Goal: Information Seeking & Learning: Learn about a topic

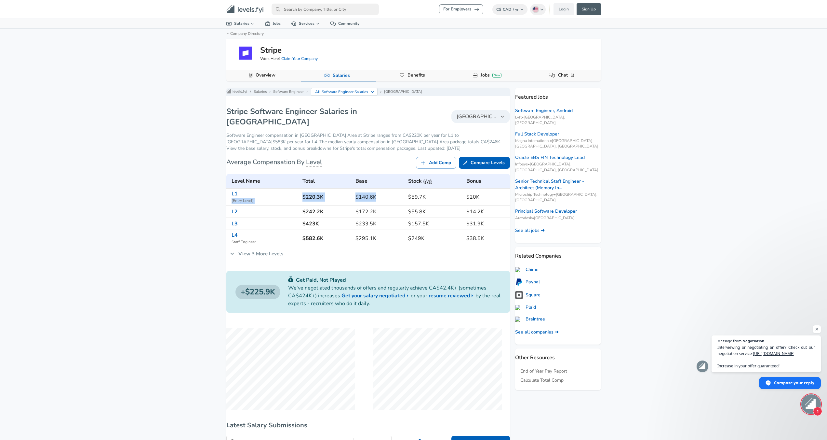
drag, startPoint x: 299, startPoint y: 201, endPoint x: 377, endPoint y: 201, distance: 78.1
click at [377, 201] on tr "L1 ( Entry Level ) $220.3K $140.6K $59.7K $20K" at bounding box center [368, 196] width 284 height 17
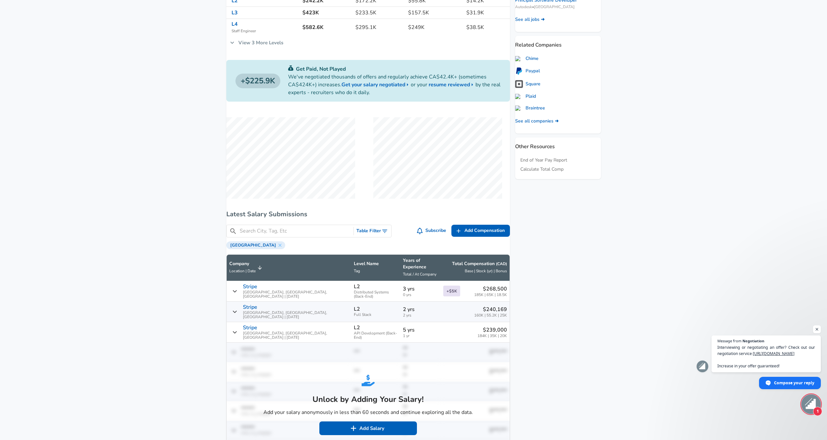
scroll to position [293, 0]
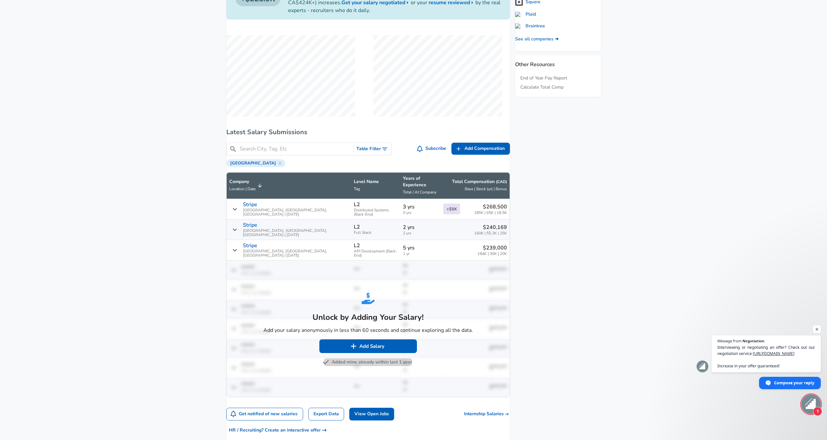
click at [356, 358] on button "Added mine already within last 1 year" at bounding box center [368, 362] width 88 height 8
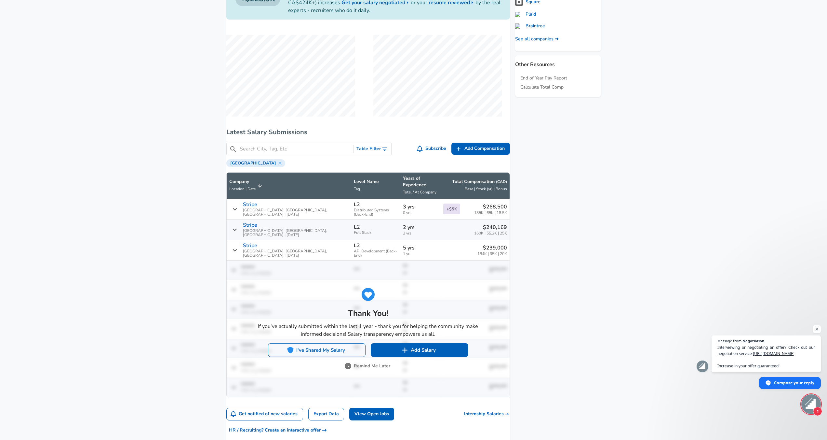
click at [328, 343] on button "I've Shared My Salary" at bounding box center [317, 350] width 98 height 14
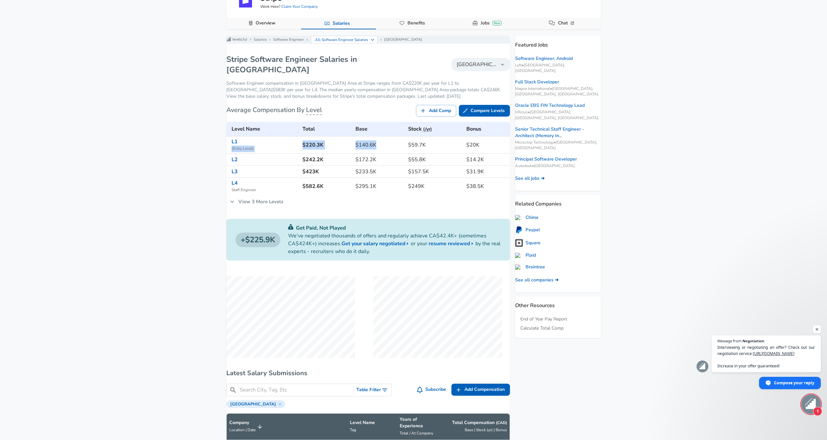
scroll to position [0, 0]
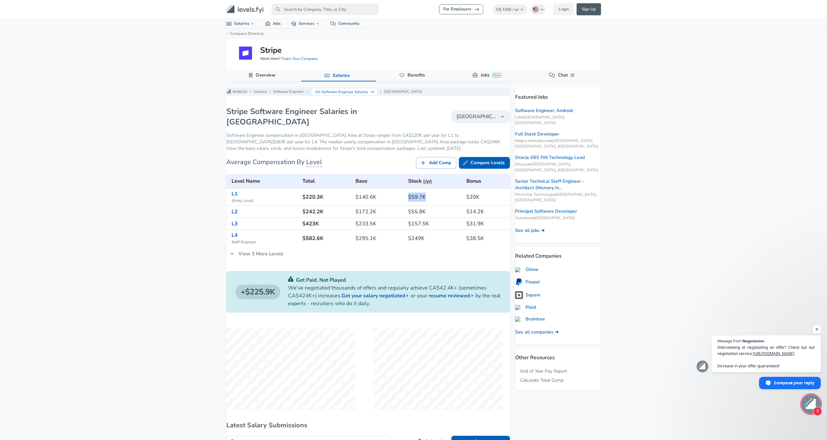
drag, startPoint x: 423, startPoint y: 204, endPoint x: 405, endPoint y: 206, distance: 18.6
click at [406, 206] on td "$59.7K" at bounding box center [435, 196] width 59 height 17
drag, startPoint x: 347, startPoint y: 205, endPoint x: 381, endPoint y: 202, distance: 34.6
click at [381, 202] on tr "L1 ( Entry Level ) $220.3K $140.6K $59.7K $20K" at bounding box center [368, 196] width 284 height 17
click at [357, 201] on h6 "$140.6K" at bounding box center [379, 196] width 47 height 9
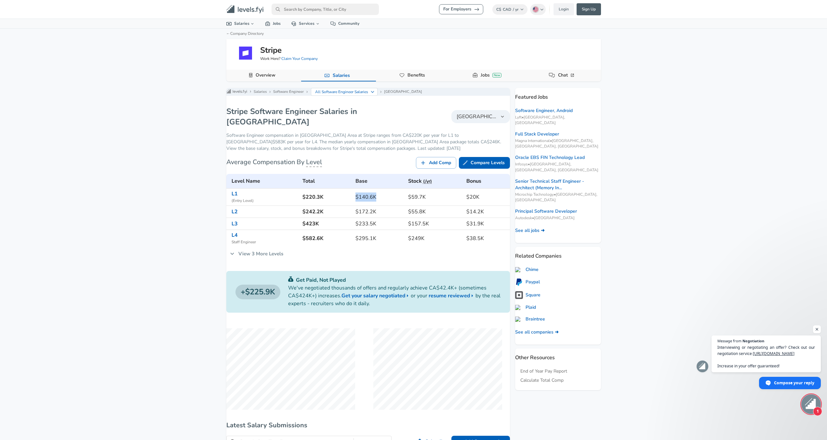
drag, startPoint x: 357, startPoint y: 205, endPoint x: 395, endPoint y: 203, distance: 37.8
click at [395, 201] on h6 "$140.6K" at bounding box center [379, 196] width 47 height 9
drag, startPoint x: 441, startPoint y: 203, endPoint x: 438, endPoint y: 204, distance: 3.3
click at [440, 201] on h6 "$59.7K" at bounding box center [434, 196] width 53 height 9
drag, startPoint x: 382, startPoint y: 205, endPoint x: 409, endPoint y: 200, distance: 27.8
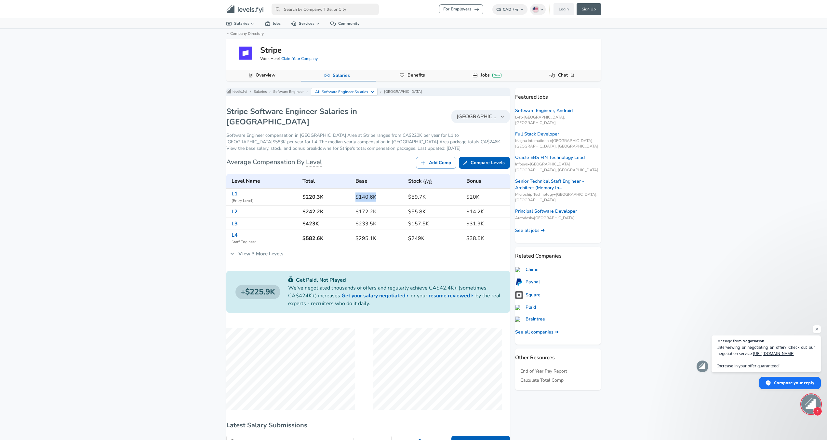
click at [356, 201] on h6 "$140.6K" at bounding box center [379, 196] width 47 height 9
drag, startPoint x: 427, startPoint y: 200, endPoint x: 403, endPoint y: 202, distance: 23.5
click at [406, 202] on td "$59.7K" at bounding box center [435, 196] width 59 height 17
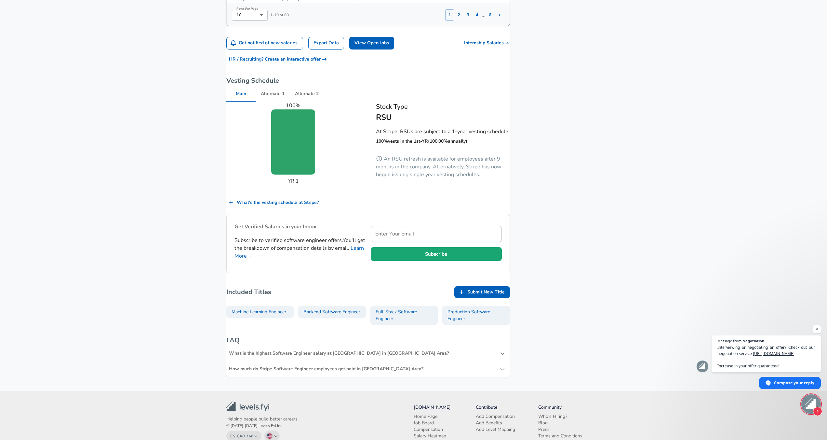
scroll to position [716, 0]
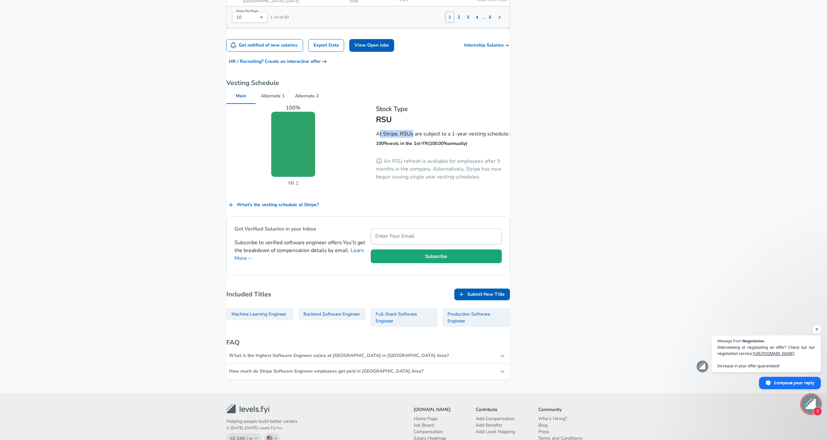
drag, startPoint x: 380, startPoint y: 96, endPoint x: 411, endPoint y: 99, distance: 31.7
click at [411, 130] on p "At Stripe, RSUs are subject to a 1-year vesting schedule:" at bounding box center [443, 134] width 134 height 8
drag, startPoint x: 376, startPoint y: 70, endPoint x: 471, endPoint y: 104, distance: 100.7
click at [471, 104] on div "Stock Type RSU At Stripe, RSUs are subject to a 1-year vesting schedule: 100 % …" at bounding box center [436, 140] width 150 height 104
click at [383, 140] on p "100 % vests in the 1st - YR ( 100.00 % annually )" at bounding box center [421, 143] width 91 height 7
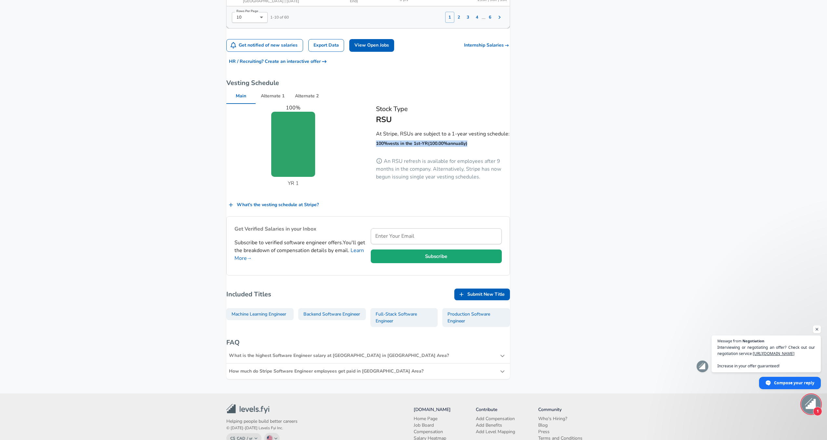
drag, startPoint x: 376, startPoint y: 113, endPoint x: 479, endPoint y: 113, distance: 102.5
click at [479, 140] on li "100 % vests in the 1st - YR ( 100.00 % annually )" at bounding box center [443, 144] width 134 height 9
click at [378, 157] on icon at bounding box center [379, 160] width 7 height 7
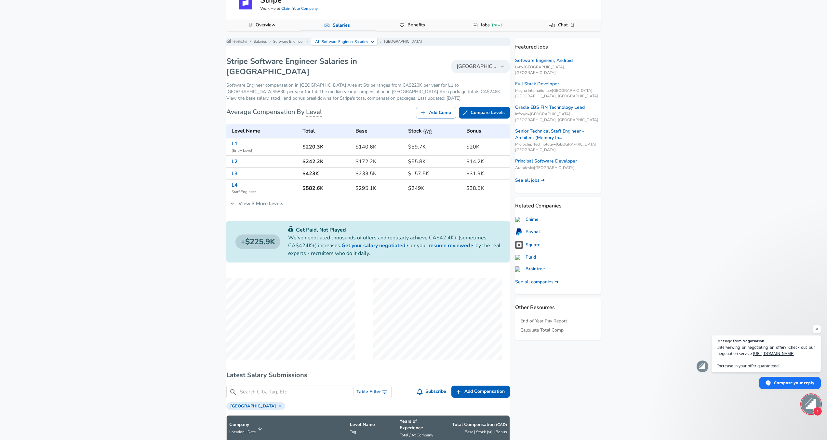
scroll to position [0, 0]
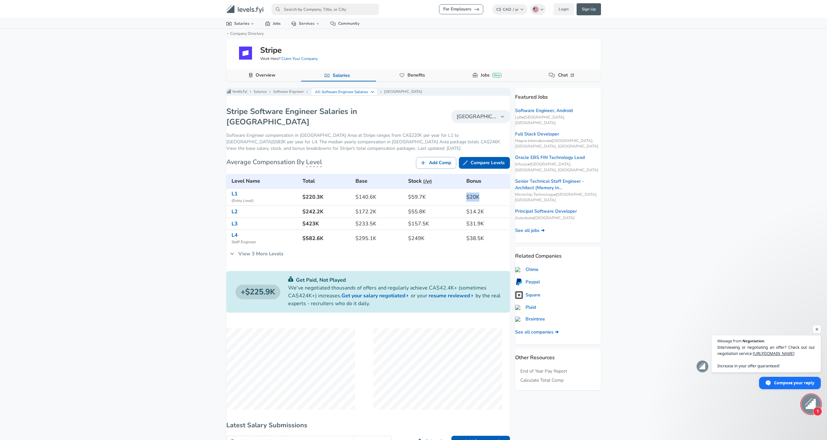
drag, startPoint x: 477, startPoint y: 201, endPoint x: 533, endPoint y: 203, distance: 56.0
click at [464, 200] on td "$20K" at bounding box center [487, 196] width 46 height 17
click at [474, 127] on div "Stripe Software Engineer Salaries in [GEOGRAPHIC_DATA] Area [GEOGRAPHIC_DATA] A…" at bounding box center [368, 116] width 284 height 21
click at [457, 120] on span "[GEOGRAPHIC_DATA]" at bounding box center [477, 117] width 40 height 8
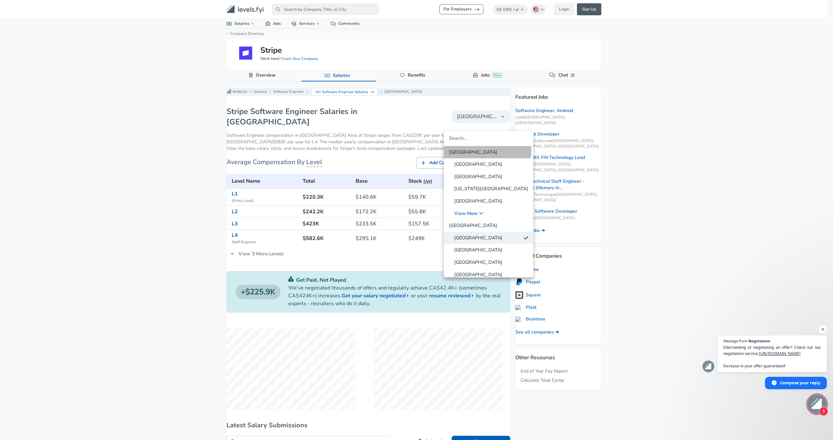
click at [483, 151] on link "[GEOGRAPHIC_DATA]" at bounding box center [488, 152] width 89 height 10
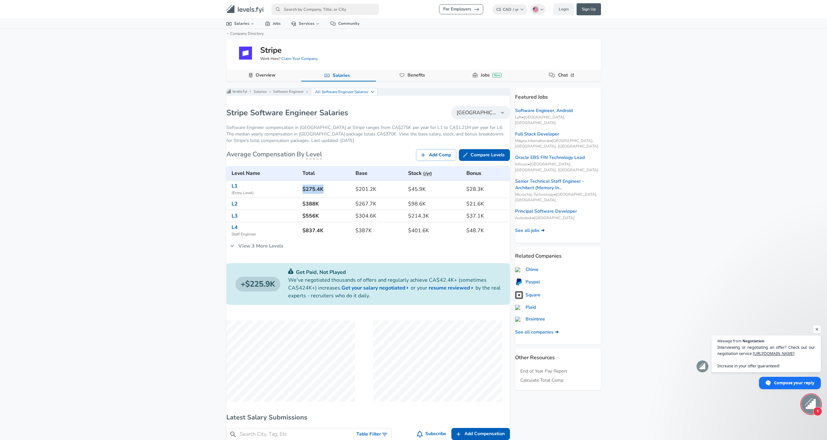
drag, startPoint x: 306, startPoint y: 198, endPoint x: 331, endPoint y: 194, distance: 25.3
click at [331, 194] on td "$275.4K" at bounding box center [326, 189] width 53 height 17
click at [331, 194] on h6 "$275.4K" at bounding box center [327, 188] width 48 height 9
drag, startPoint x: 332, startPoint y: 194, endPoint x: 310, endPoint y: 196, distance: 21.8
click at [310, 194] on h6 "$275.4K" at bounding box center [327, 188] width 48 height 9
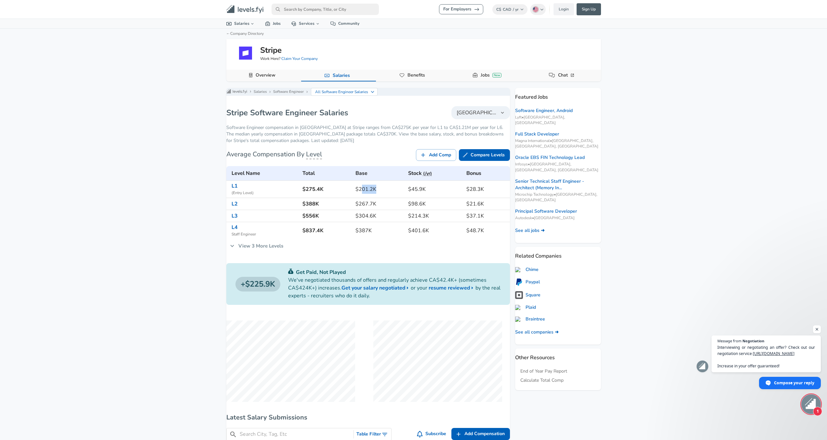
drag, startPoint x: 377, startPoint y: 196, endPoint x: 366, endPoint y: 197, distance: 11.8
click at [362, 194] on h6 "$201.2K" at bounding box center [379, 188] width 47 height 9
click at [479, 119] on button "[GEOGRAPHIC_DATA]" at bounding box center [481, 112] width 59 height 13
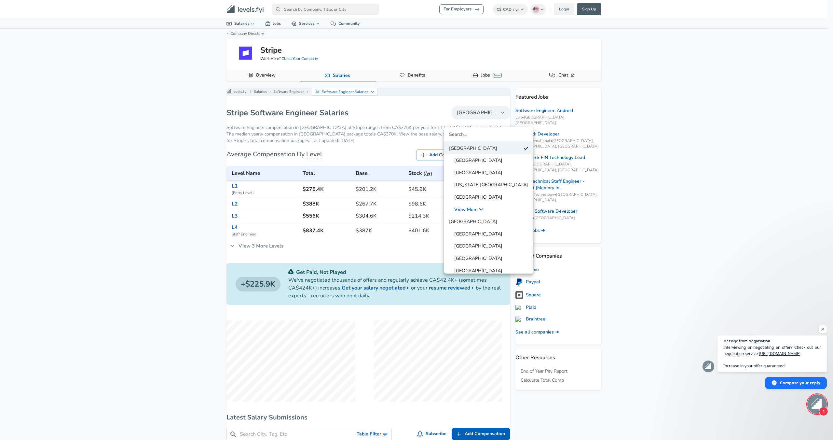
click at [480, 226] on link "[GEOGRAPHIC_DATA]" at bounding box center [488, 222] width 89 height 10
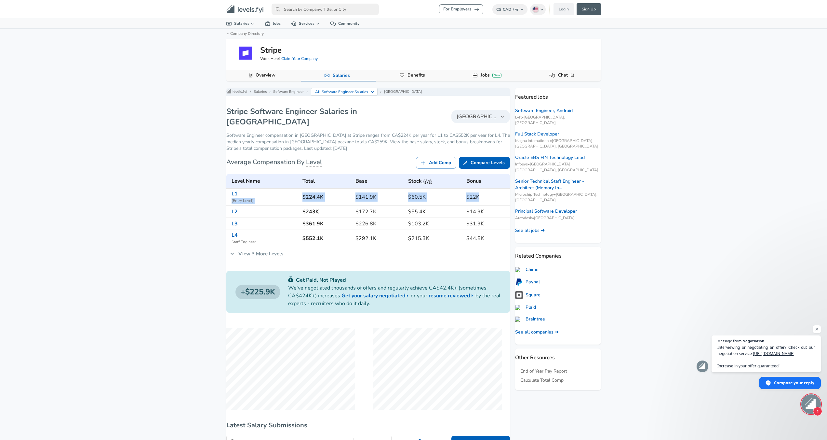
drag, startPoint x: 300, startPoint y: 192, endPoint x: 515, endPoint y: 198, distance: 214.8
click at [501, 197] on tr "L1 ( Entry Level ) $224.4K $141.9K $60.5K $22K" at bounding box center [368, 196] width 284 height 17
click at [467, 192] on h6 "$22K" at bounding box center [487, 196] width 41 height 9
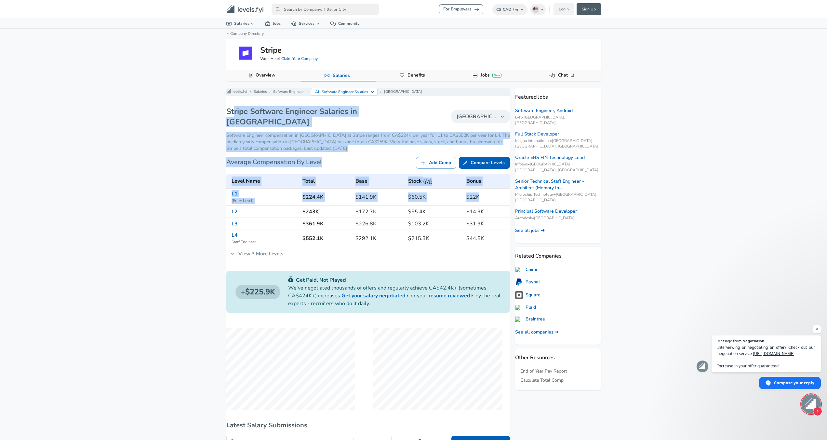
drag, startPoint x: 481, startPoint y: 193, endPoint x: 245, endPoint y: 87, distance: 258.4
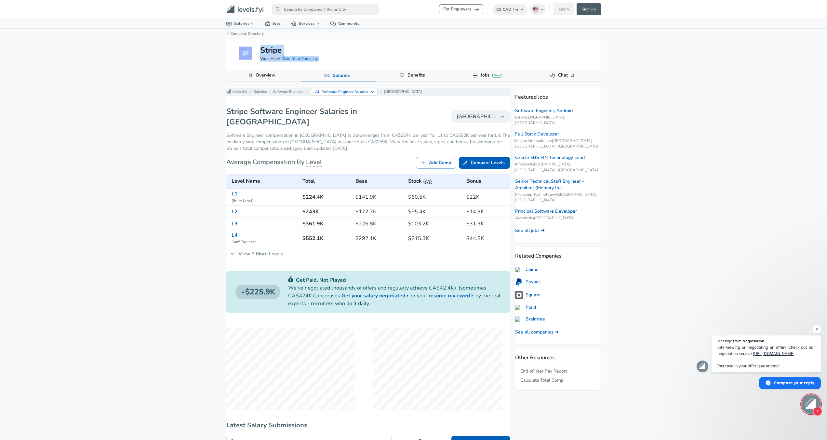
drag, startPoint x: 245, startPoint y: 87, endPoint x: 243, endPoint y: 52, distance: 34.9
click at [243, 52] on div "For Employers C$ CAD / yr Change English ([GEOGRAPHIC_DATA]) Change Login Sign …" at bounding box center [413, 220] width 827 height 440
click at [198, 89] on div "For Employers C$ CAD / yr Change English ([GEOGRAPHIC_DATA]) Change Login Sign …" at bounding box center [413, 220] width 827 height 440
click at [267, 51] on h5 "Stripe" at bounding box center [270, 50] width 21 height 11
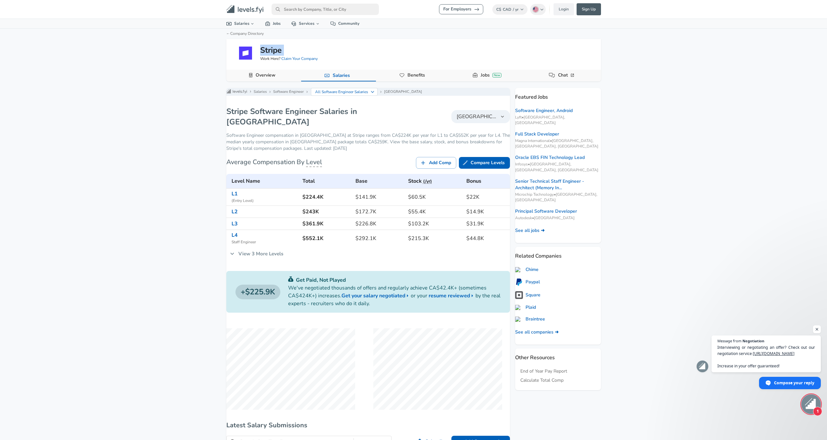
click at [266, 51] on h5 "Stripe" at bounding box center [270, 50] width 21 height 11
click at [151, 126] on div "For Employers C$ CAD / yr Change English ([GEOGRAPHIC_DATA]) Change Login Sign …" at bounding box center [413, 220] width 827 height 440
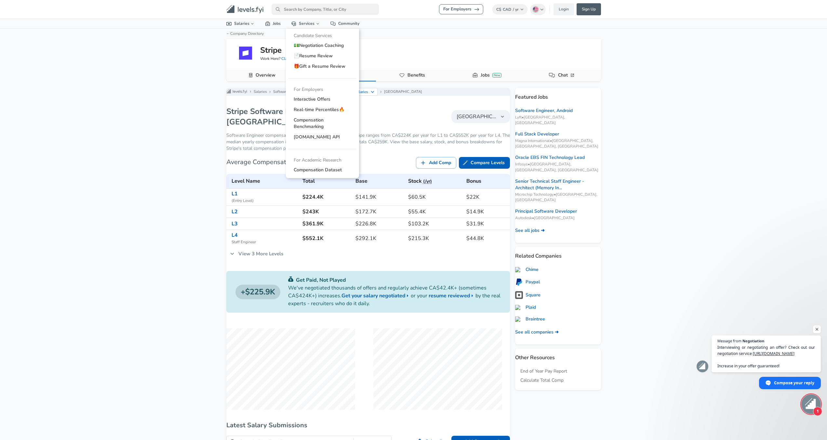
click at [300, 8] on input "primary" at bounding box center [325, 9] width 107 height 11
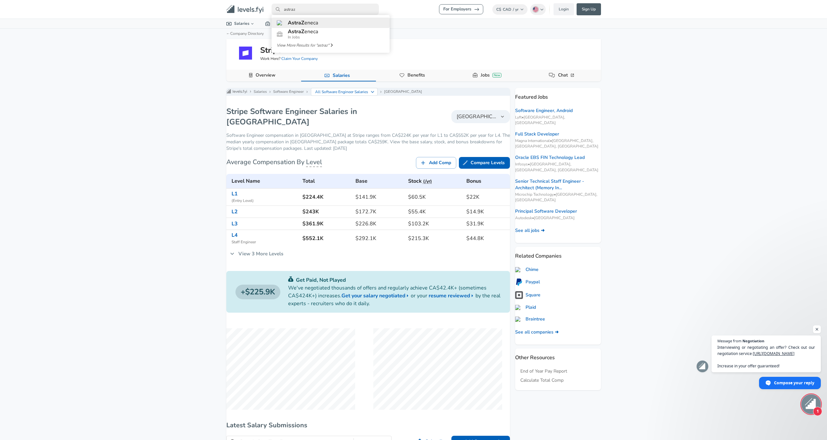
type input "astraz"
click at [323, 20] on link "AstraZ eneca" at bounding box center [331, 23] width 118 height 10
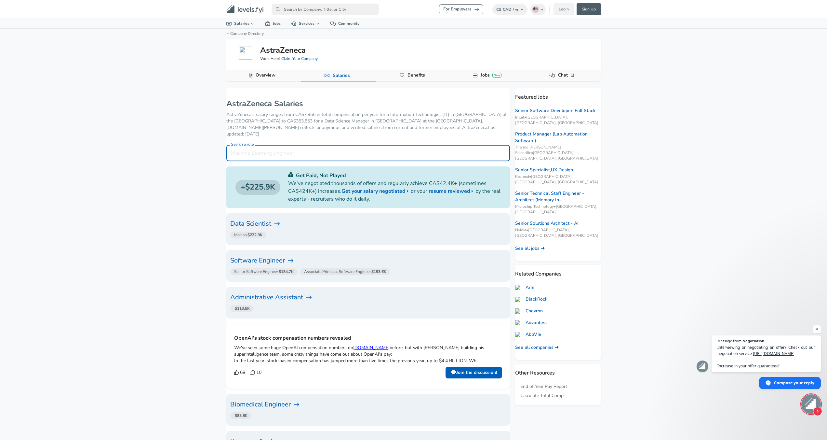
click at [303, 145] on input "Search a role" at bounding box center [368, 153] width 284 height 16
drag, startPoint x: 266, startPoint y: 214, endPoint x: 271, endPoint y: 216, distance: 5.8
click at [266, 218] on h6 "Data Scientist" at bounding box center [368, 223] width 276 height 10
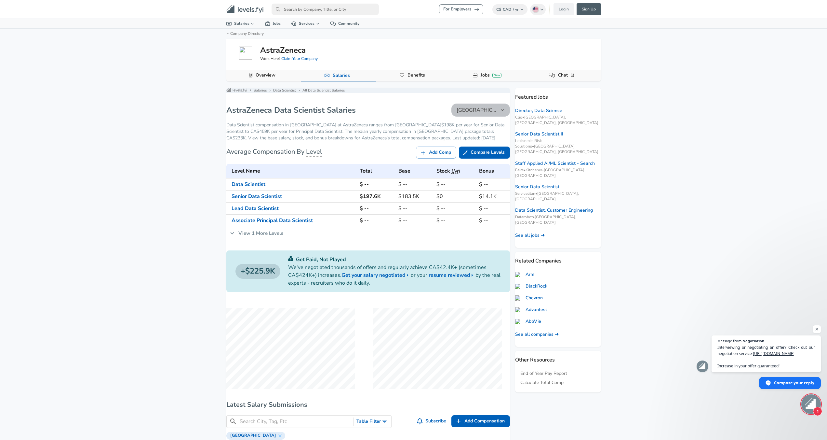
click at [477, 110] on button "[GEOGRAPHIC_DATA]" at bounding box center [481, 109] width 59 height 13
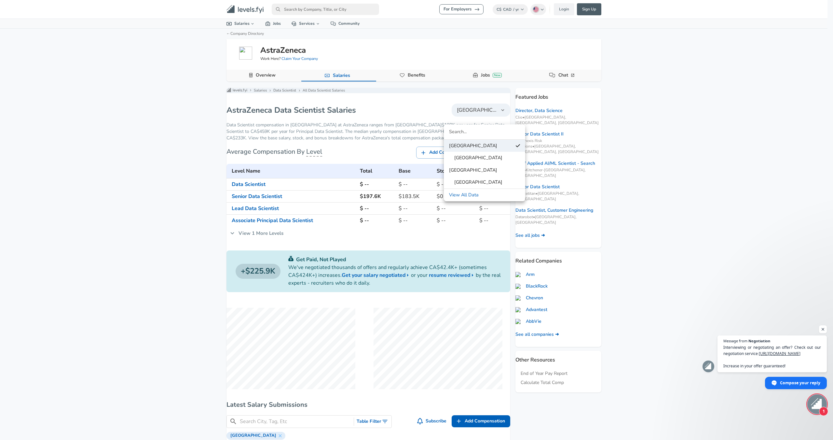
click at [158, 212] on div at bounding box center [416, 220] width 833 height 440
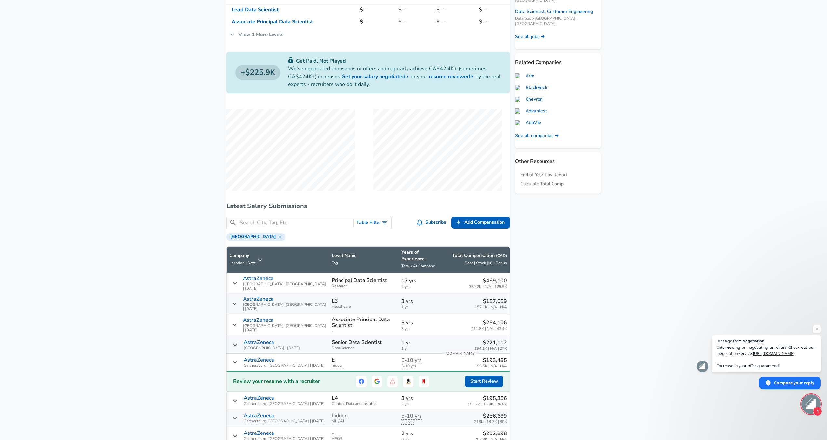
scroll to position [260, 0]
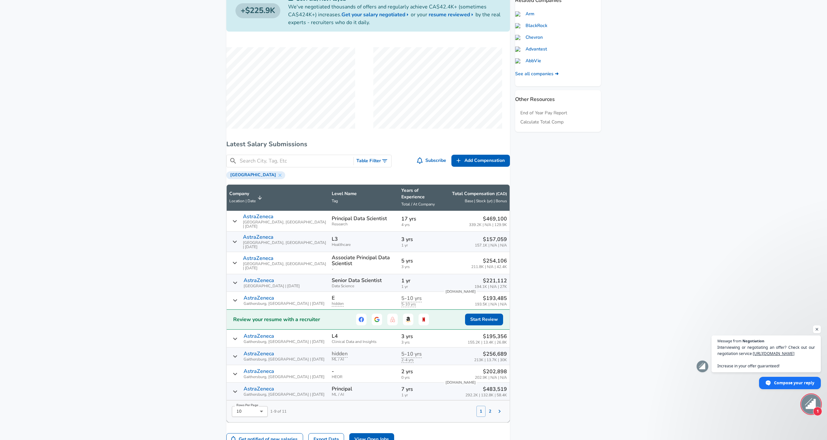
drag, startPoint x: 166, startPoint y: 211, endPoint x: 152, endPoint y: 215, distance: 15.2
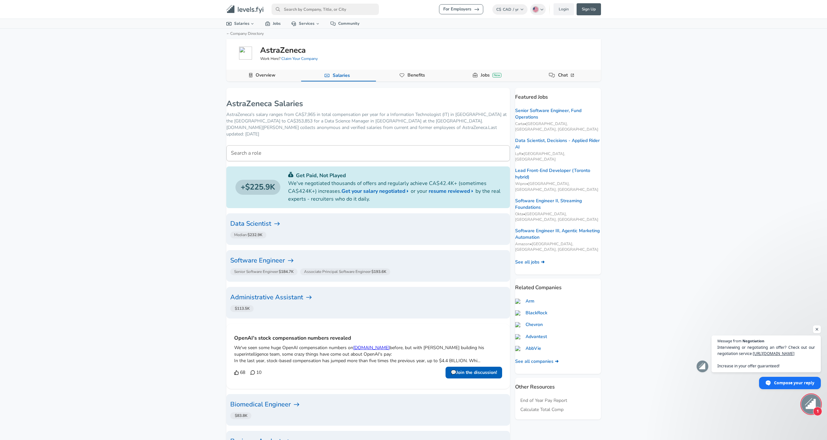
click at [299, 258] on h6 "Software Engineer" at bounding box center [368, 260] width 276 height 10
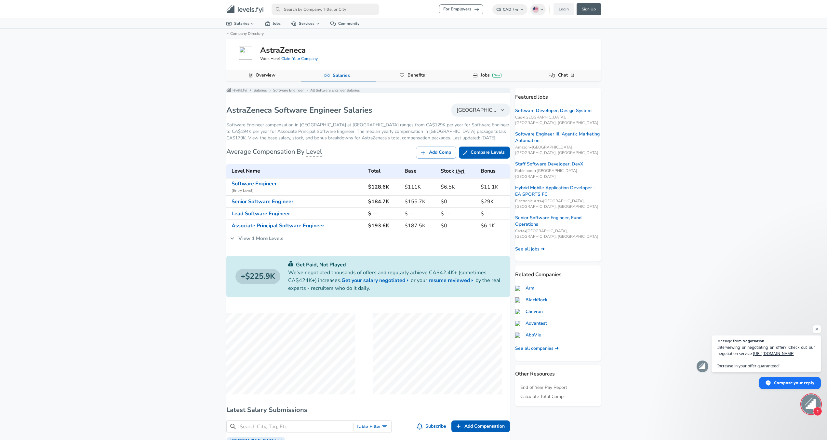
click at [477, 114] on span "[GEOGRAPHIC_DATA]" at bounding box center [477, 110] width 40 height 8
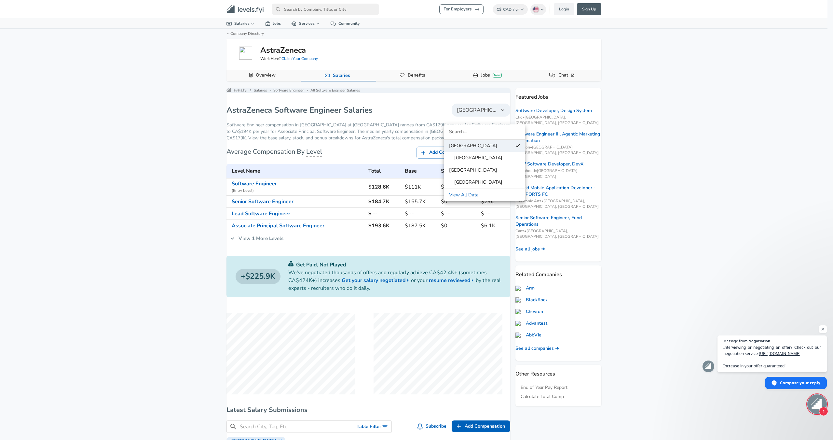
drag, startPoint x: 264, startPoint y: 154, endPoint x: 264, endPoint y: 162, distance: 7.8
click at [262, 159] on div at bounding box center [416, 220] width 833 height 440
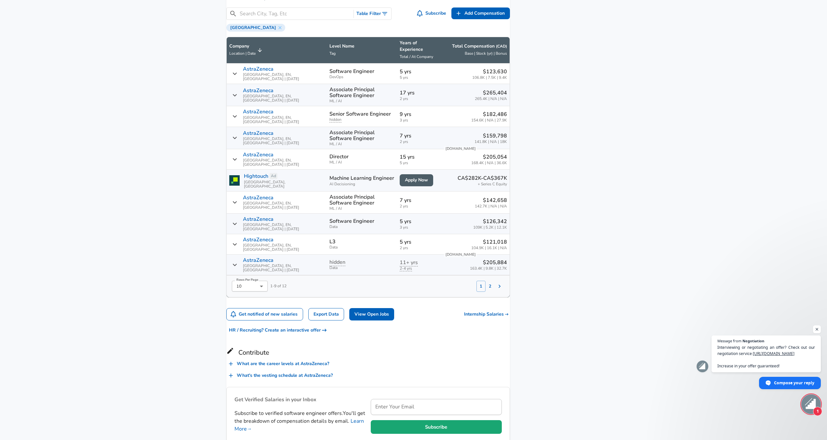
scroll to position [423, 0]
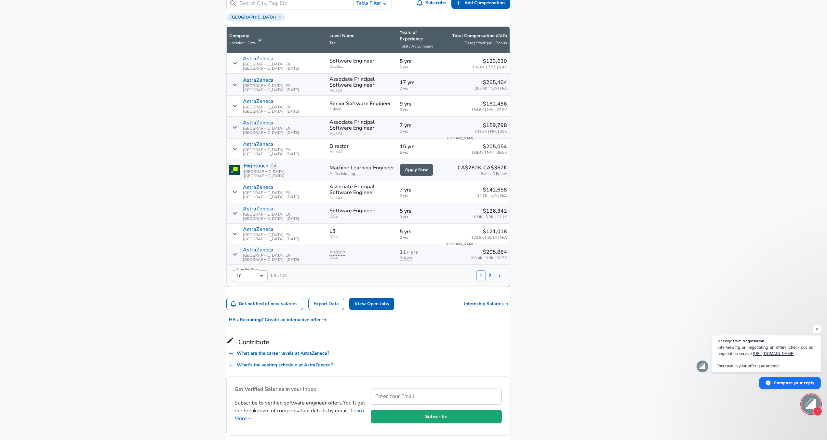
drag, startPoint x: 125, startPoint y: 80, endPoint x: 125, endPoint y: 84, distance: 3.3
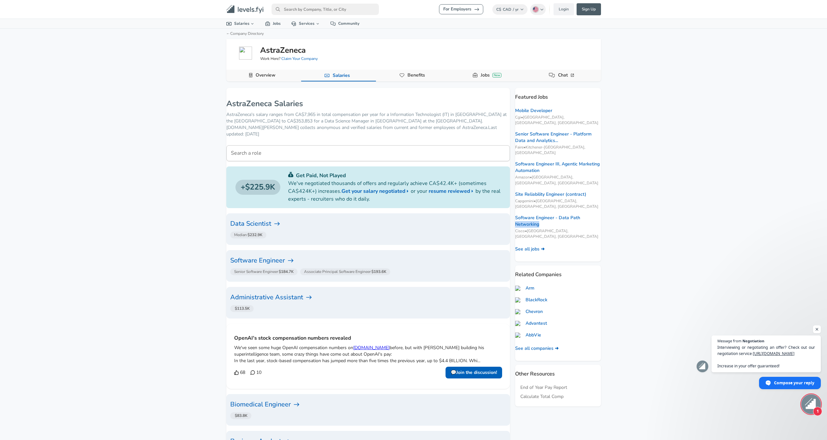
click at [770, 204] on div "For Employers C$ CAD / yr Change English ([GEOGRAPHIC_DATA]) Change Login Sign …" at bounding box center [413, 220] width 827 height 440
drag, startPoint x: 646, startPoint y: 171, endPoint x: 643, endPoint y: 165, distance: 7.0
click at [645, 169] on div "For Employers C$ CAD / yr Change English ([GEOGRAPHIC_DATA]) Change Login Sign …" at bounding box center [413, 220] width 827 height 440
click at [535, 285] on link "Arm" at bounding box center [524, 288] width 19 height 7
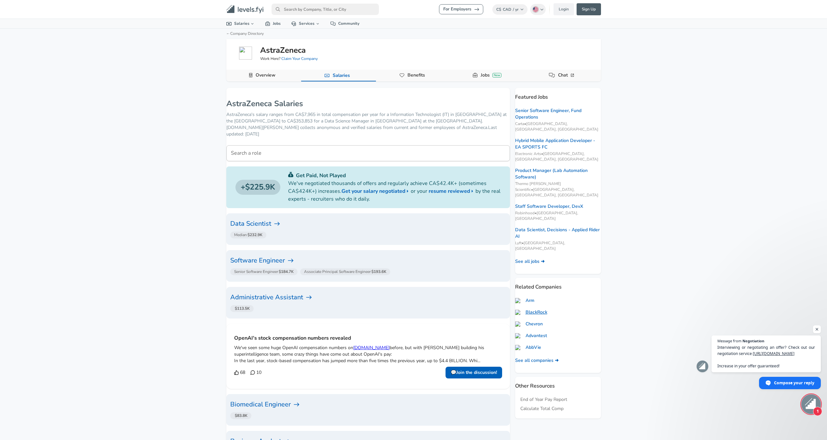
click at [546, 309] on link "BlackRock" at bounding box center [531, 312] width 32 height 7
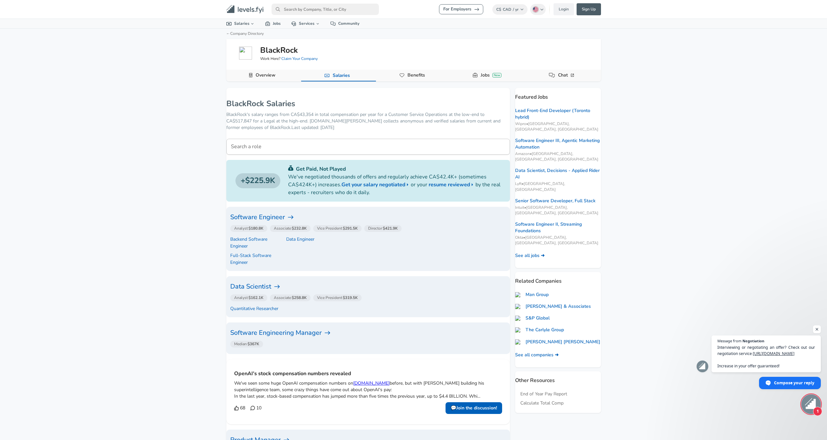
click at [276, 218] on h6 "Software Engineer" at bounding box center [368, 217] width 276 height 10
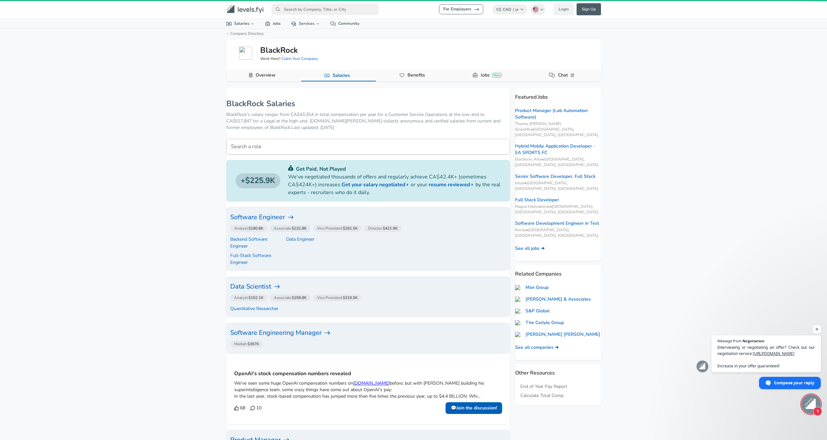
drag, startPoint x: 405, startPoint y: 230, endPoint x: 402, endPoint y: 230, distance: 3.3
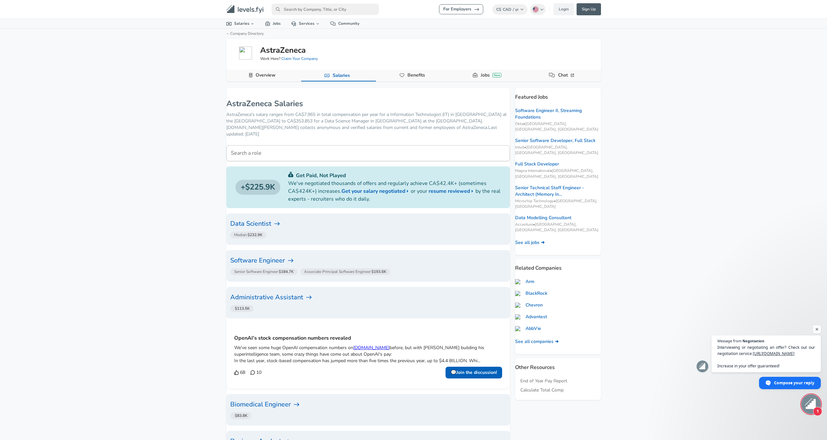
drag, startPoint x: 400, startPoint y: 231, endPoint x: 396, endPoint y: 232, distance: 4.0
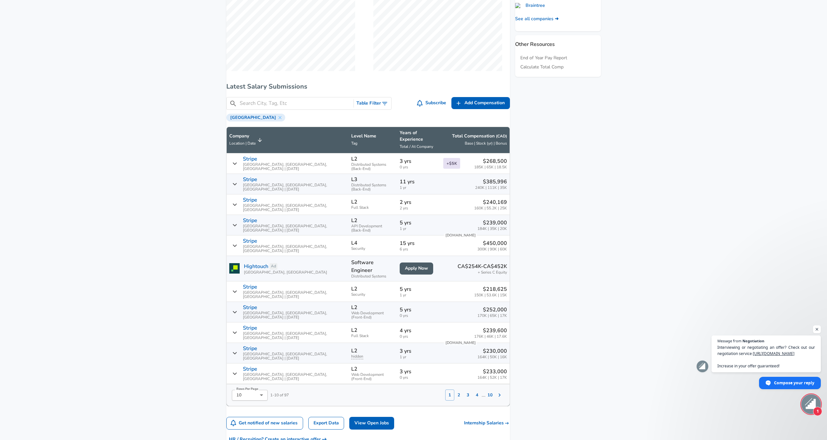
scroll to position [390, 0]
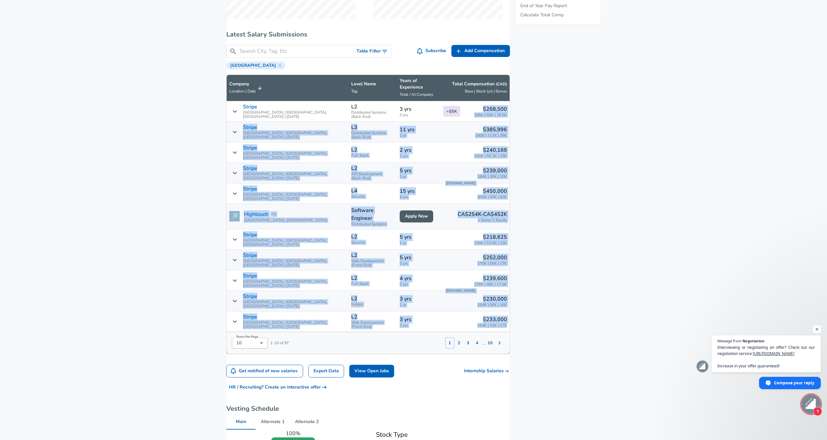
drag, startPoint x: 502, startPoint y: 280, endPoint x: 467, endPoint y: 96, distance: 186.5
click at [467, 101] on tbody "Stripe [GEOGRAPHIC_DATA], [GEOGRAPHIC_DATA], [GEOGRAPHIC_DATA] | [DATE] L2 Dist…" at bounding box center [368, 216] width 283 height 230
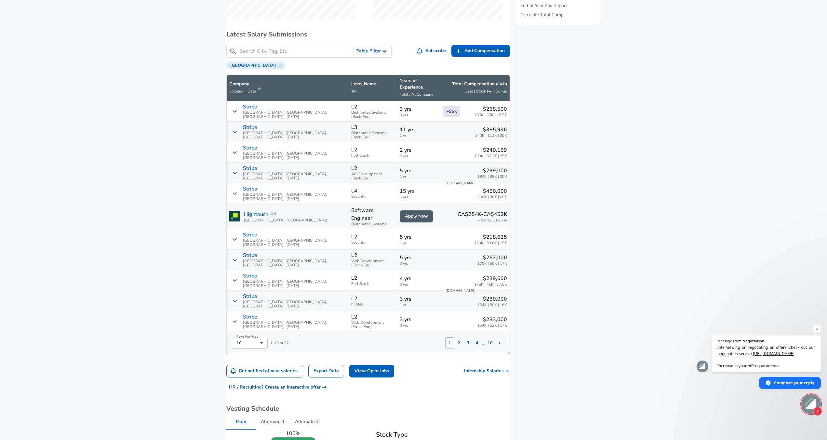
click at [569, 138] on aside "Featured Jobs Software Engineer II, Streaming Foundations Okta • [GEOGRAPHIC_DA…" at bounding box center [555, 202] width 91 height 1011
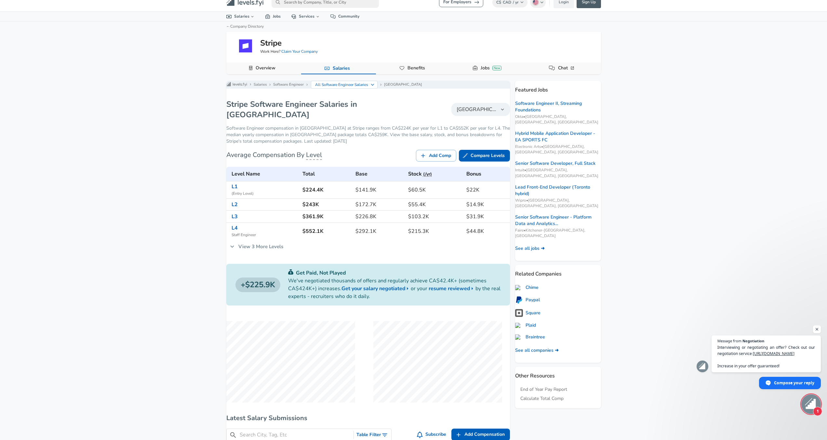
scroll to position [0, 0]
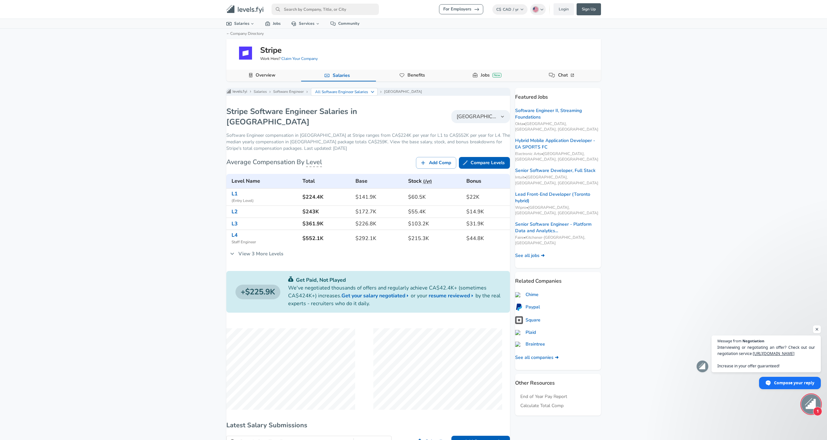
click at [288, 9] on input "primary" at bounding box center [325, 9] width 107 height 11
type input "roblox"
click at [310, 23] on link "Roblox" at bounding box center [331, 23] width 118 height 10
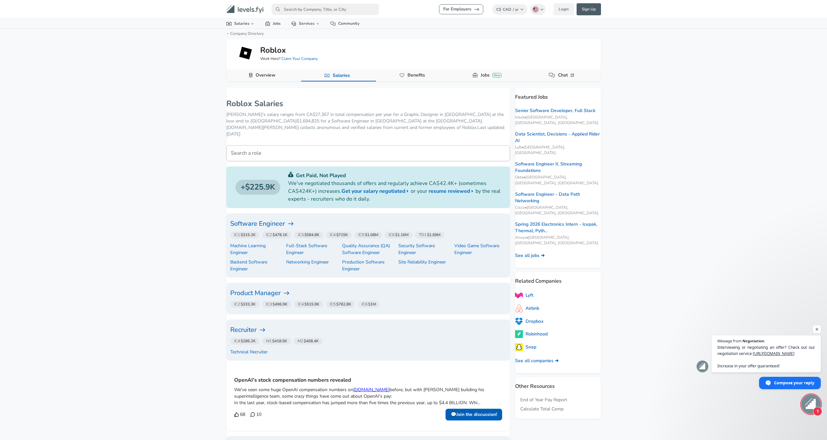
click at [279, 218] on h6 "Software Engineer" at bounding box center [368, 223] width 276 height 10
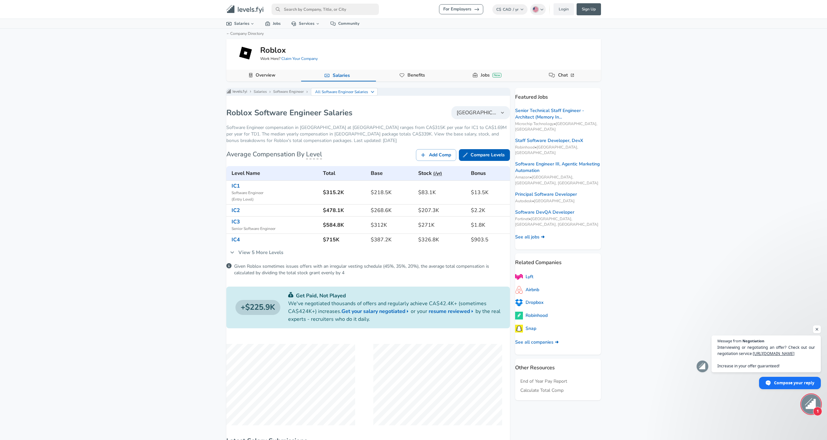
click at [473, 116] on span "[GEOGRAPHIC_DATA]" at bounding box center [477, 113] width 40 height 8
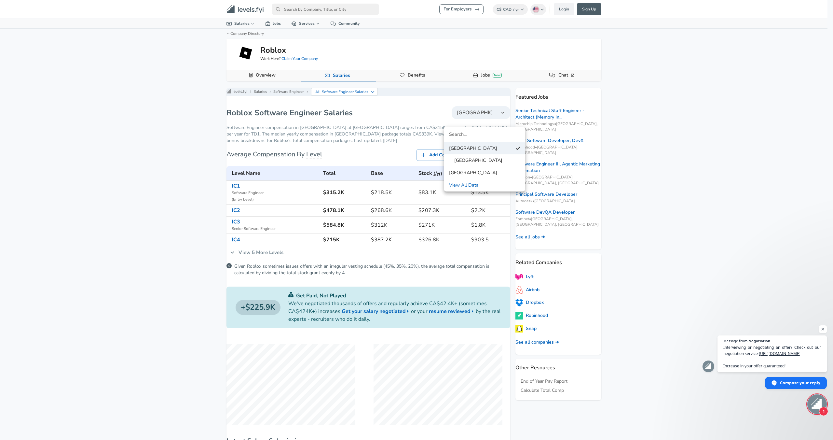
drag, startPoint x: 326, startPoint y: 191, endPoint x: 358, endPoint y: 194, distance: 32.0
click at [336, 192] on div at bounding box center [416, 220] width 833 height 440
click at [350, 193] on div at bounding box center [416, 220] width 833 height 440
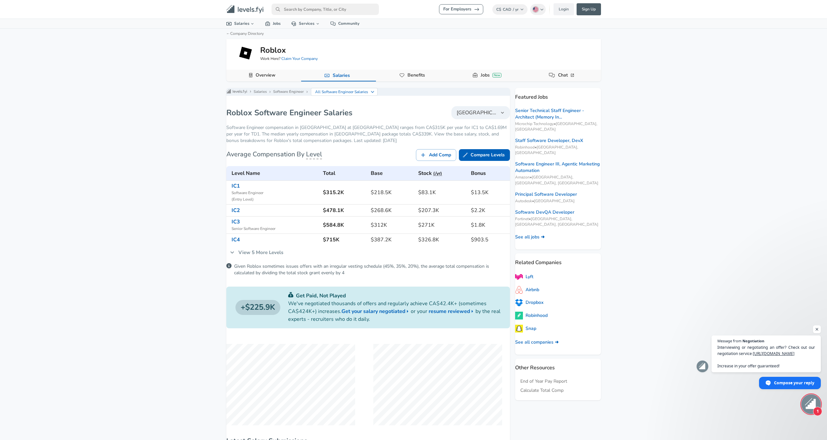
click at [359, 194] on div "[GEOGRAPHIC_DATA] [GEOGRAPHIC_DATA] [GEOGRAPHIC_DATA] View All Data" at bounding box center [413, 221] width 827 height 437
click at [477, 116] on span "[GEOGRAPHIC_DATA]" at bounding box center [477, 113] width 40 height 8
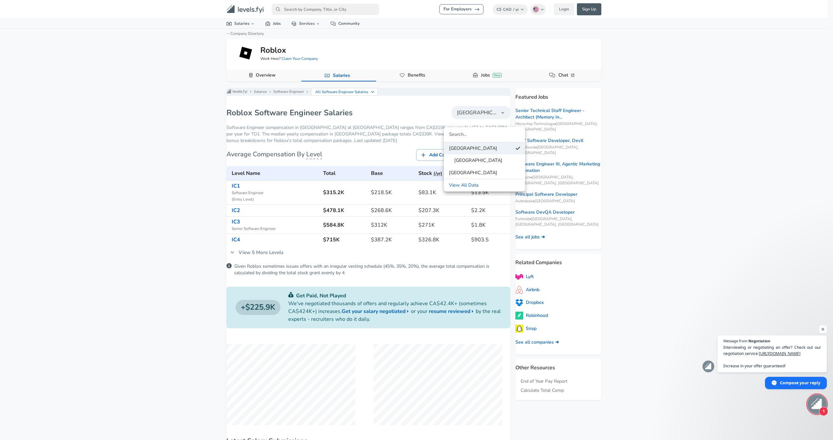
click at [465, 191] on li "View All Data" at bounding box center [484, 185] width 81 height 12
click at [214, 168] on div at bounding box center [416, 220] width 833 height 440
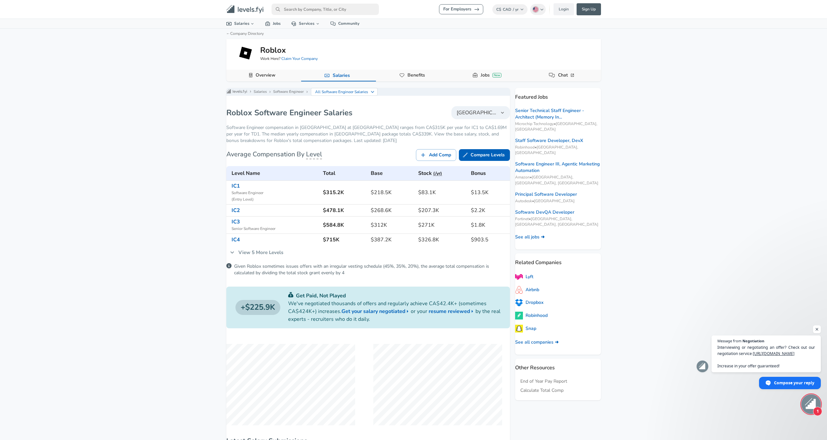
scroll to position [228, 0]
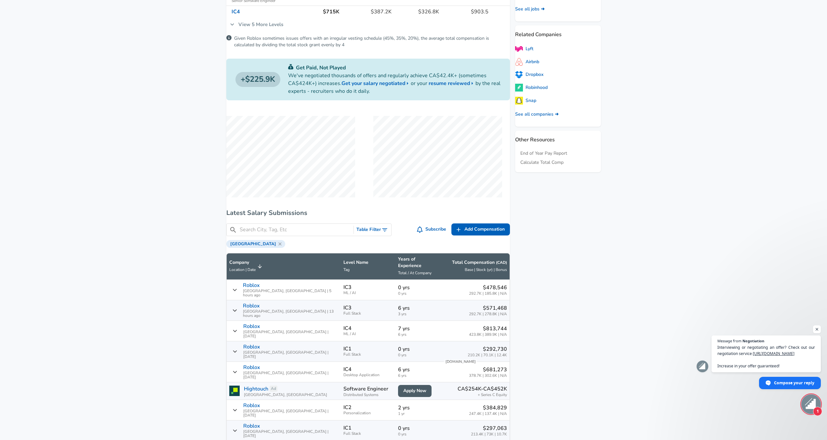
click at [279, 245] on icon at bounding box center [280, 243] width 3 height 3
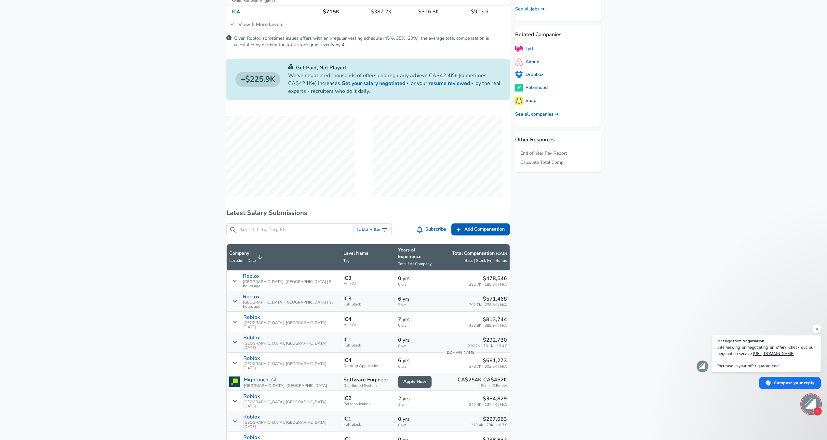
click at [316, 232] on input "Search City, Tag, Etc" at bounding box center [296, 229] width 112 height 8
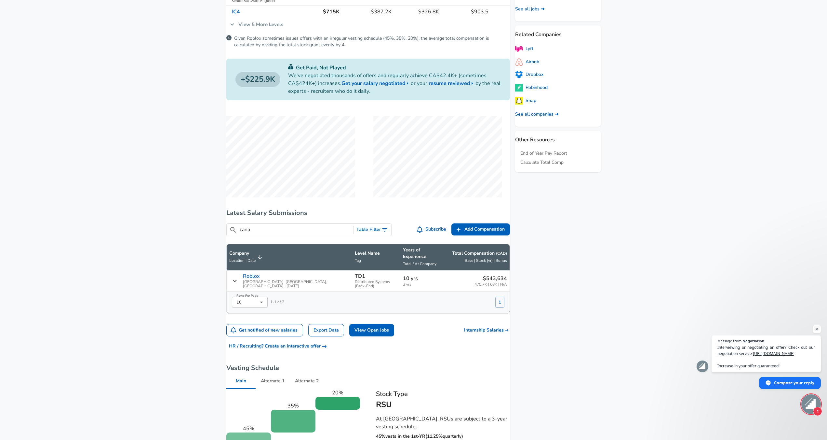
type input "cana"
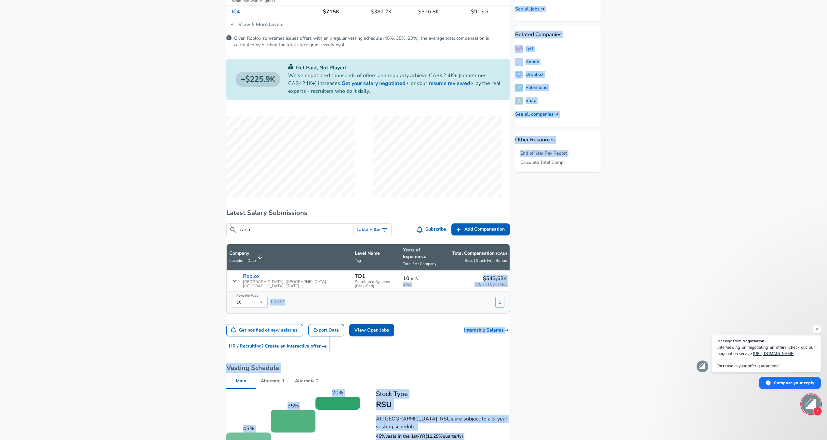
drag, startPoint x: 397, startPoint y: 277, endPoint x: 529, endPoint y: 285, distance: 132.4
click at [524, 286] on div "Levels FYI Logo Salaries Software Engineer All Software Engineer Salaries Roblo…" at bounding box center [414, 279] width 390 height 838
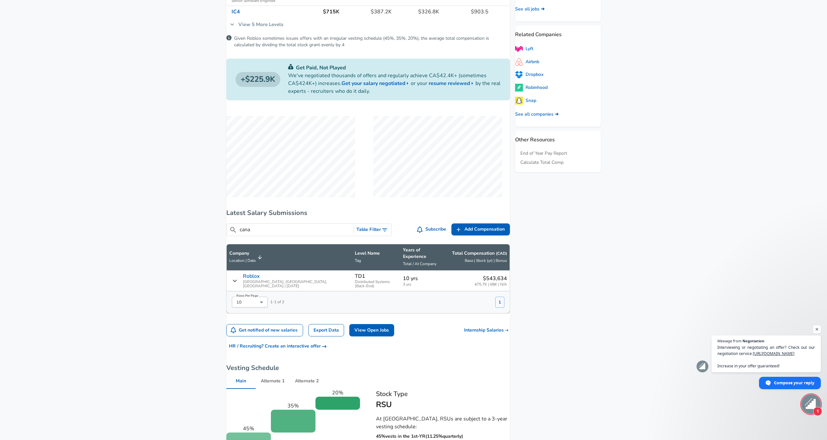
click at [529, 285] on aside "Featured Jobs Senior Technical Staff Engineer - Architect (Memory In... Microch…" at bounding box center [555, 279] width 91 height 838
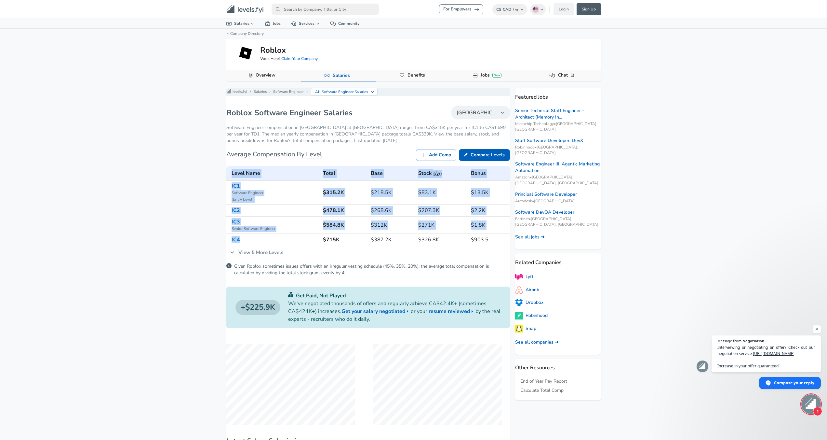
drag, startPoint x: 331, startPoint y: 243, endPoint x: 506, endPoint y: 244, distance: 175.1
drag, startPoint x: 321, startPoint y: 194, endPoint x: 494, endPoint y: 246, distance: 180.5
click at [494, 241] on tbody "IC1 Software Engineer ( Entry Level ) $315.2K $218.5K $83.1K $13.5K IC2 $478.1K…" at bounding box center [368, 213] width 284 height 65
click at [494, 244] on h6 "$903.5" at bounding box center [489, 239] width 36 height 9
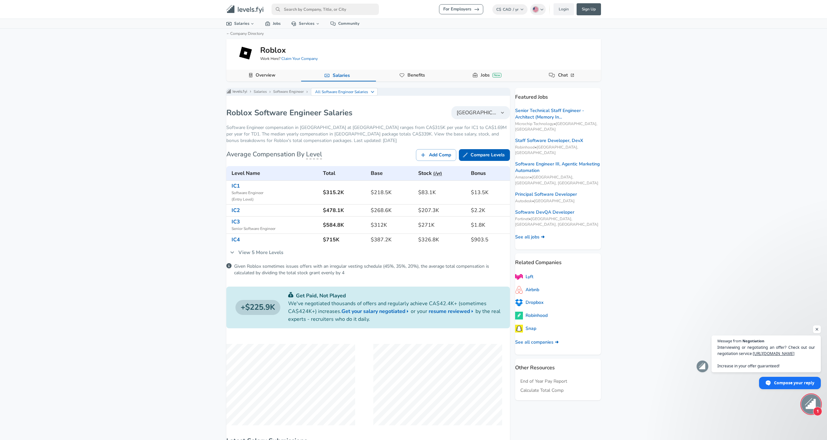
click at [293, 15] on div "Google Software Engineer Product Manager [US_STATE][GEOGRAPHIC_DATA] Area Data …" at bounding box center [325, 9] width 107 height 11
type input "amaz"
click at [319, 28] on link "Amaz on" at bounding box center [331, 23] width 118 height 10
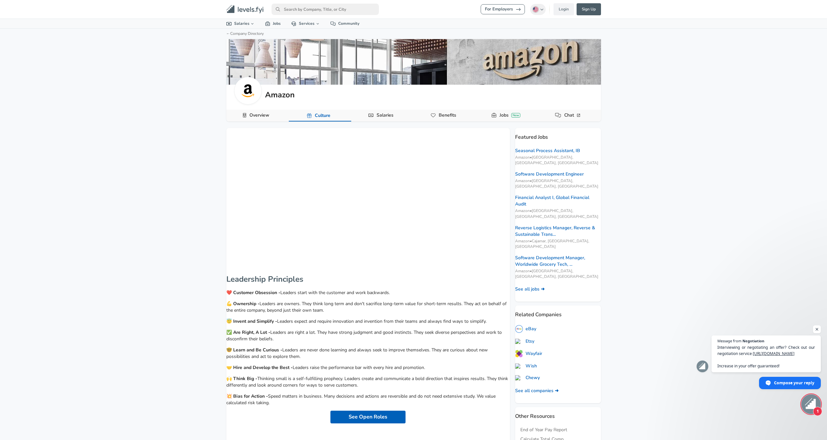
click at [389, 108] on div "Amazon Overview Culture Salaries Benefits Jobs New Chat" at bounding box center [413, 80] width 375 height 82
click at [389, 118] on link "Salaries" at bounding box center [385, 115] width 22 height 11
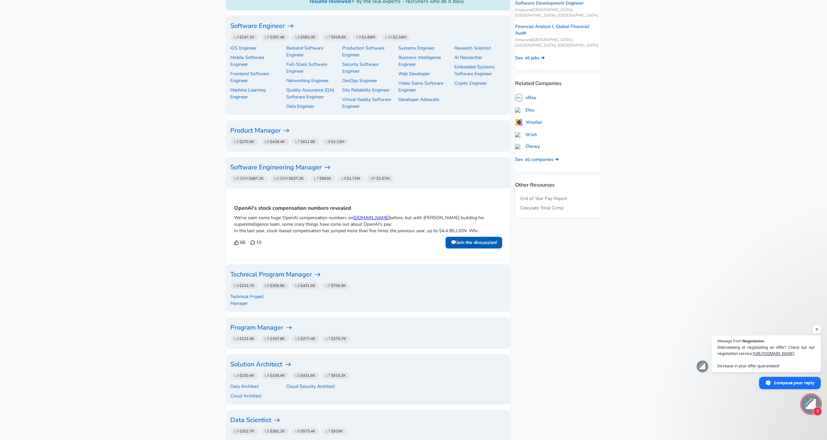
scroll to position [130, 0]
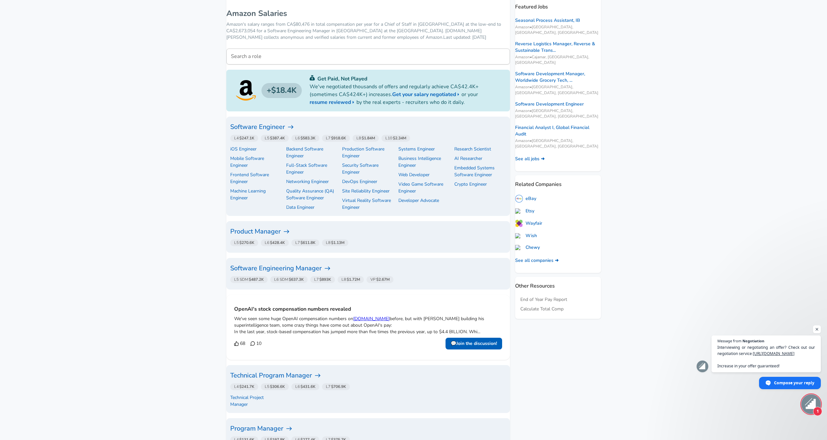
click at [269, 123] on h6 "Software Engineer" at bounding box center [368, 127] width 276 height 10
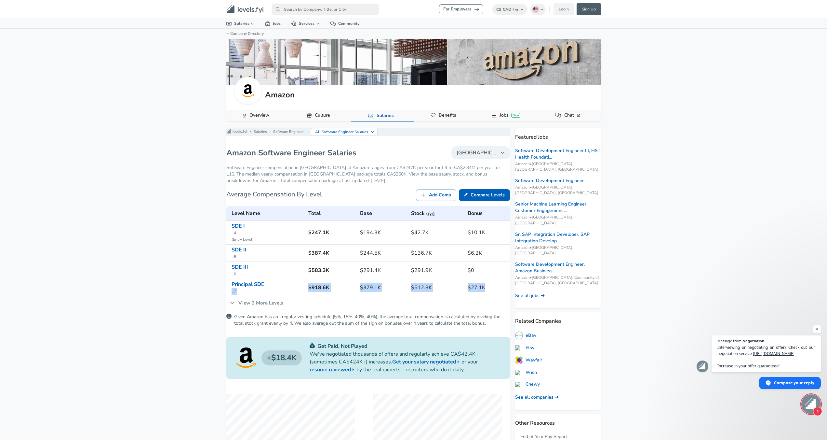
drag, startPoint x: 293, startPoint y: 284, endPoint x: 491, endPoint y: 292, distance: 198.6
click at [491, 292] on tr "Principal SDE L7 $918.6K $379.1K $512.3K $27.1K" at bounding box center [368, 287] width 284 height 17
click at [268, 308] on link "View 2 More Levels" at bounding box center [256, 303] width 61 height 14
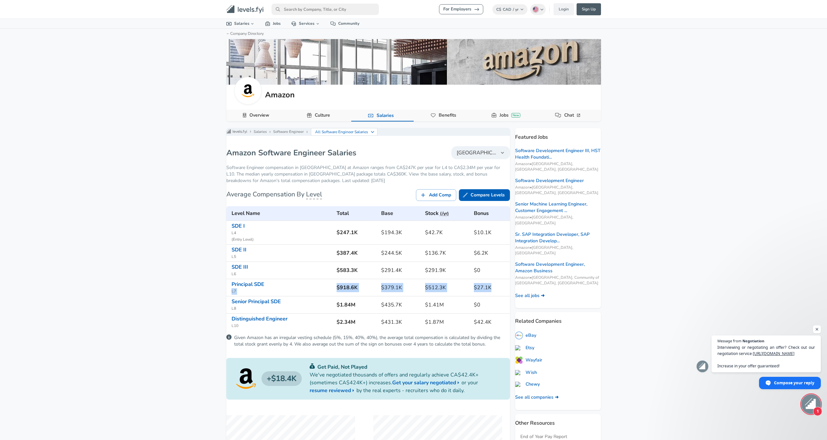
click at [361, 296] on td "$918.6K" at bounding box center [356, 287] width 45 height 17
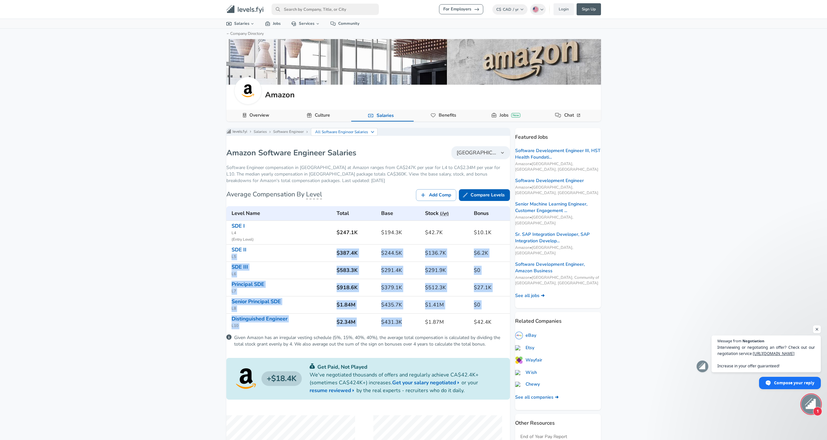
drag, startPoint x: 409, startPoint y: 326, endPoint x: 328, endPoint y: 252, distance: 109.6
click at [326, 252] on tbody "SDE I L4 ( Entry Level ) $247.1K $194.3K $42.7K $10.1K SDE II L5 $387.4K $244.5…" at bounding box center [368, 276] width 284 height 110
click at [443, 309] on h6 "$1.41M" at bounding box center [447, 304] width 44 height 9
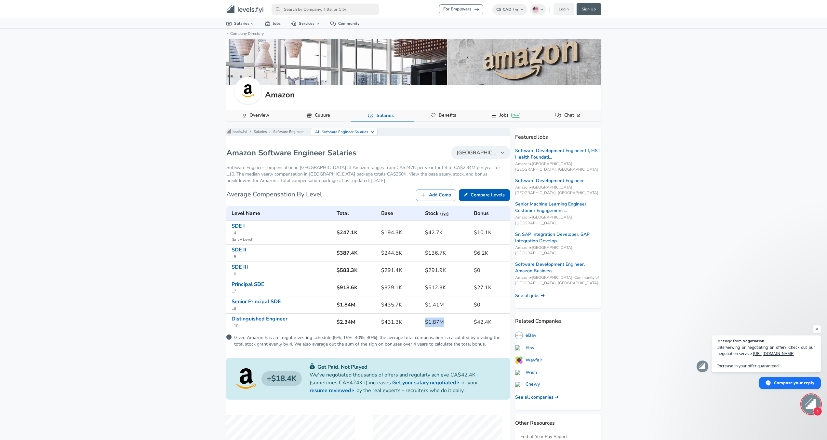
drag, startPoint x: 417, startPoint y: 327, endPoint x: 440, endPoint y: 327, distance: 22.5
click at [440, 327] on tr "Distinguished Engineer L10 $2.34M $431.3K $1.87M $42.4K" at bounding box center [368, 321] width 284 height 17
click at [441, 326] on h6 "$1.87M" at bounding box center [447, 321] width 44 height 9
drag, startPoint x: 443, startPoint y: 326, endPoint x: 416, endPoint y: 333, distance: 27.9
click at [416, 330] on tr "Distinguished Engineer L10 $2.34M $431.3K $1.87M $42.4K" at bounding box center [368, 321] width 284 height 17
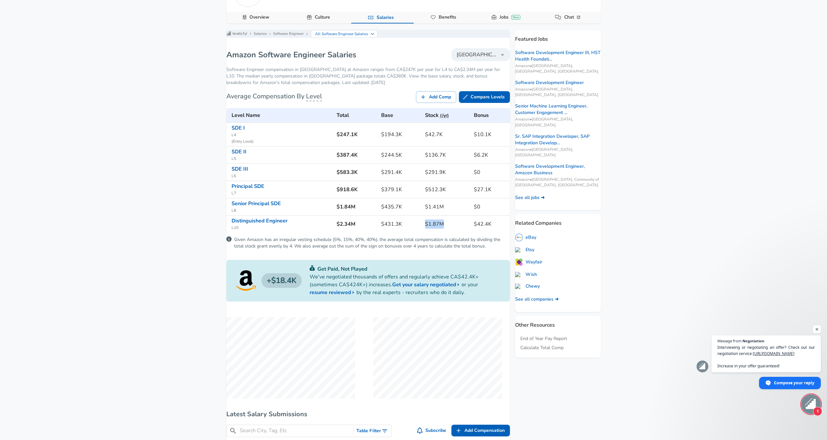
scroll to position [98, 0]
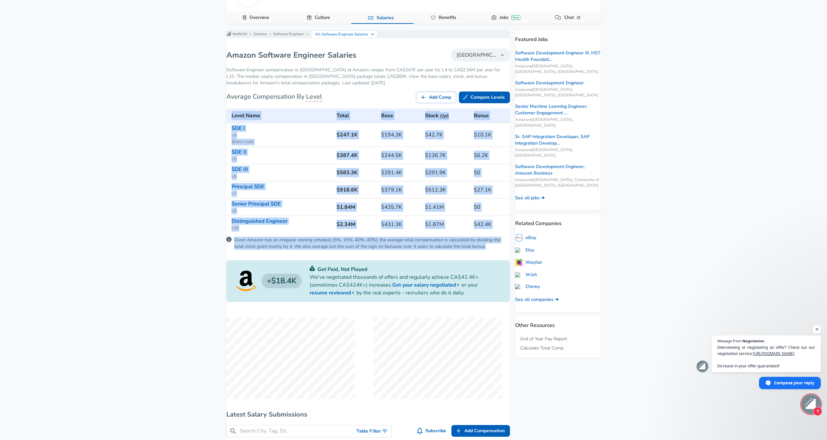
drag, startPoint x: 233, startPoint y: 223, endPoint x: 461, endPoint y: 258, distance: 230.8
click at [459, 250] on p "Given Amazon has an irregular vesting schedule (5%, 15%, 40%, 40%), the average…" at bounding box center [372, 243] width 276 height 13
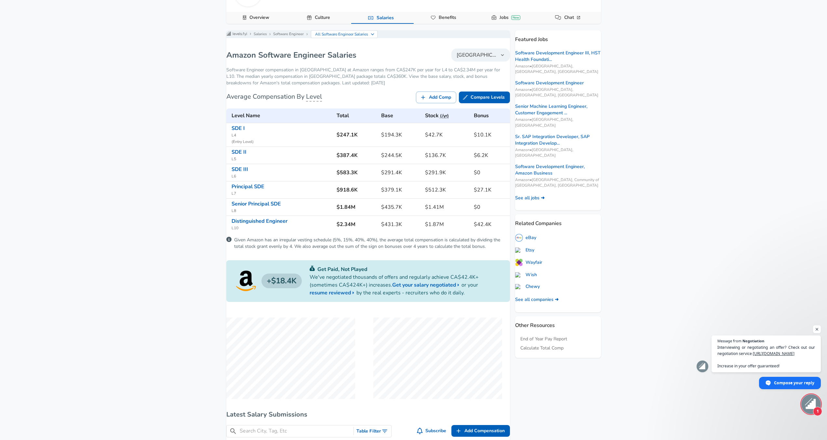
click at [288, 243] on p "Given Amazon has an irregular vesting schedule (5%, 15%, 40%, 40%), the average…" at bounding box center [372, 243] width 276 height 13
click at [347, 250] on p "Given Amazon has an irregular vesting schedule (5%, 15%, 40%, 40%), the average…" at bounding box center [372, 243] width 276 height 13
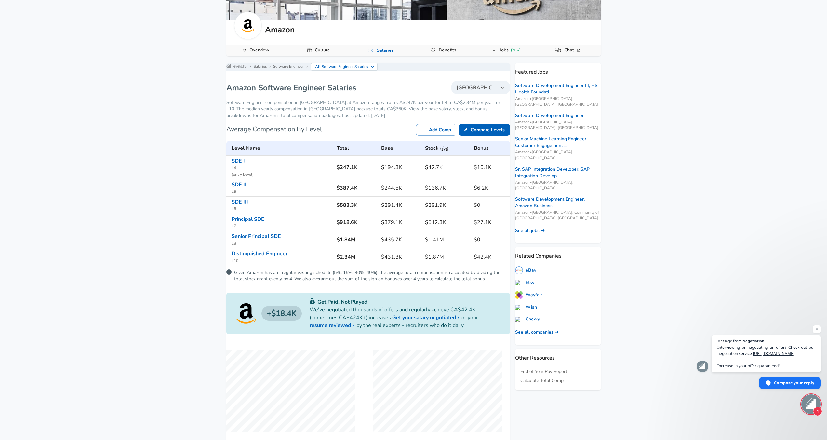
scroll to position [0, 0]
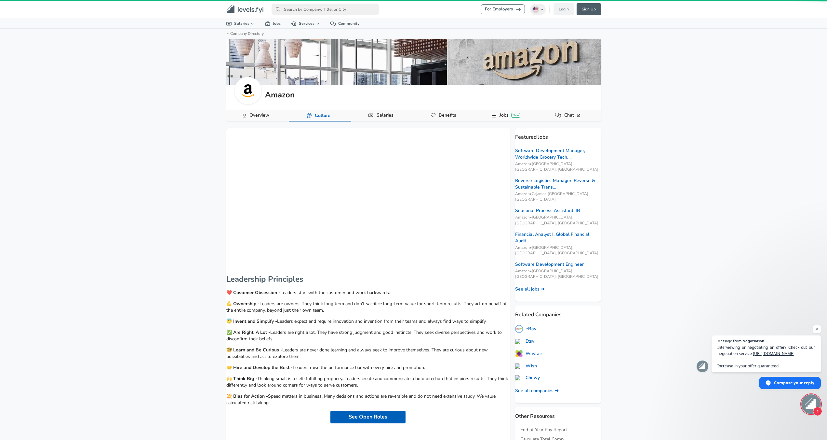
drag, startPoint x: 326, startPoint y: 261, endPoint x: 323, endPoint y: 260, distance: 3.5
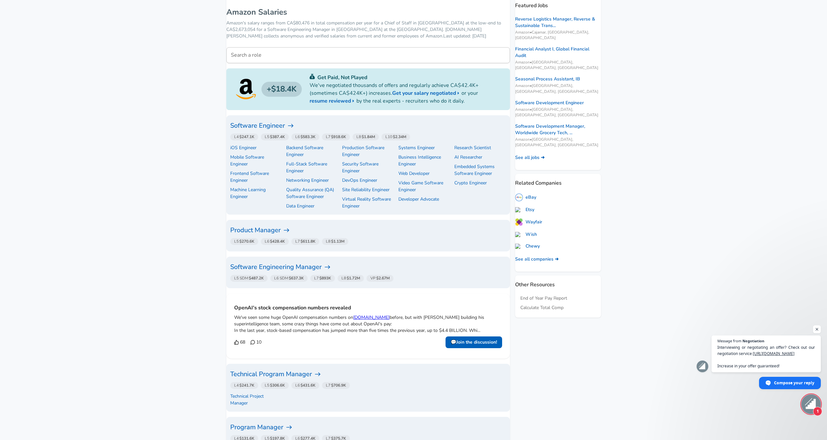
scroll to position [293, 0]
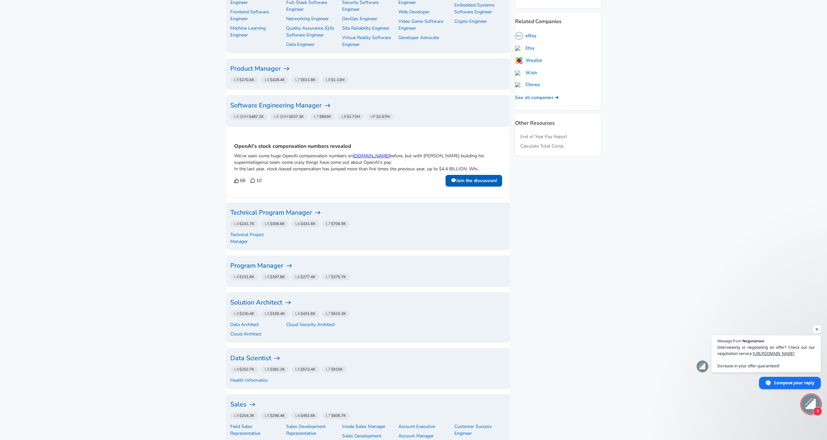
click at [281, 105] on h6 "Software Engineering Manager" at bounding box center [368, 105] width 276 height 10
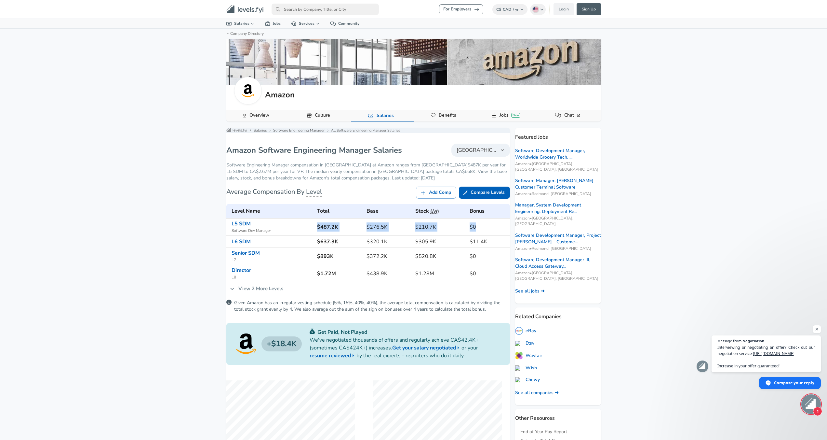
drag, startPoint x: 297, startPoint y: 232, endPoint x: 477, endPoint y: 230, distance: 180.0
click at [477, 230] on tr "L5 SDM Software Dev Manager $487.2K $276.5K $210.7K $0" at bounding box center [368, 226] width 284 height 17
click at [479, 231] on h6 "$0" at bounding box center [488, 226] width 37 height 9
drag, startPoint x: 464, startPoint y: 244, endPoint x: 404, endPoint y: 222, distance: 64.1
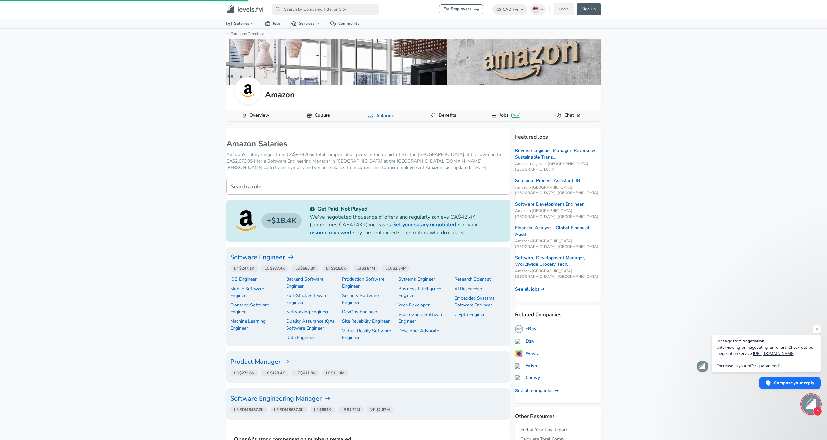
drag, startPoint x: 410, startPoint y: 226, endPoint x: 406, endPoint y: 227, distance: 4.2
